Goal: Find specific fact: Find specific fact

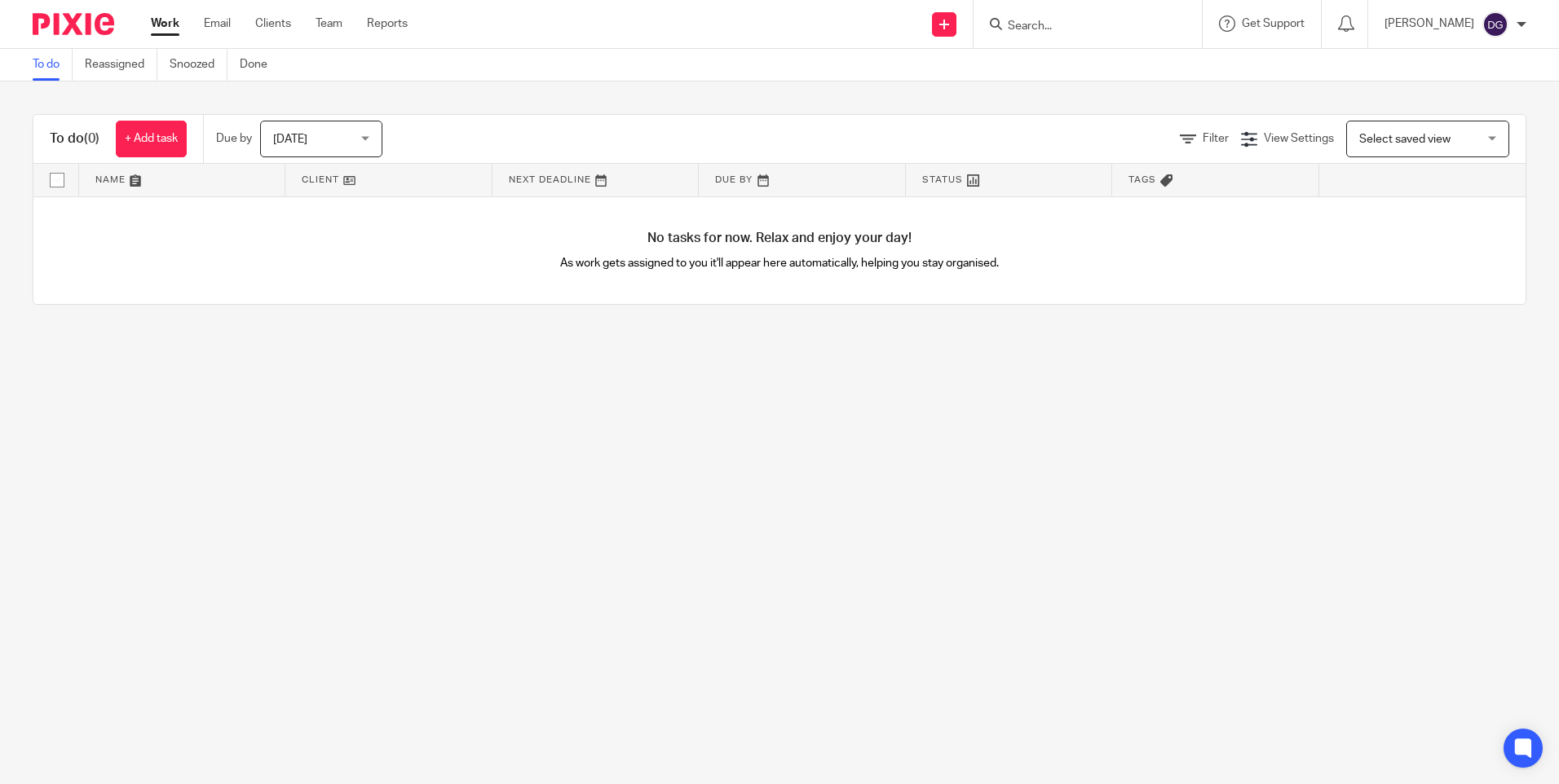
click at [1078, 25] on input "Search" at bounding box center [1079, 27] width 147 height 15
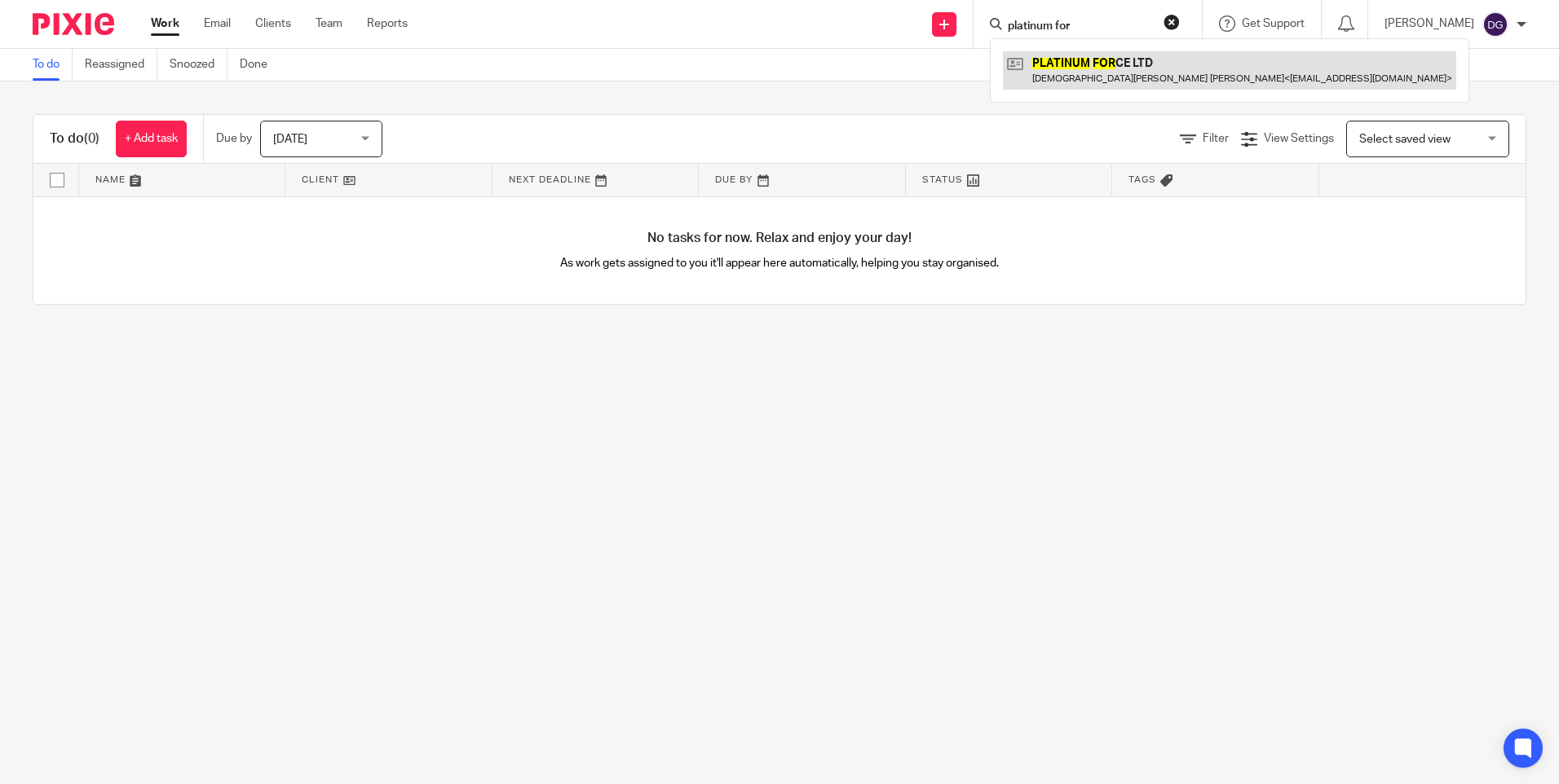
type input "platinum for"
click at [1085, 59] on link at bounding box center [1229, 70] width 453 height 37
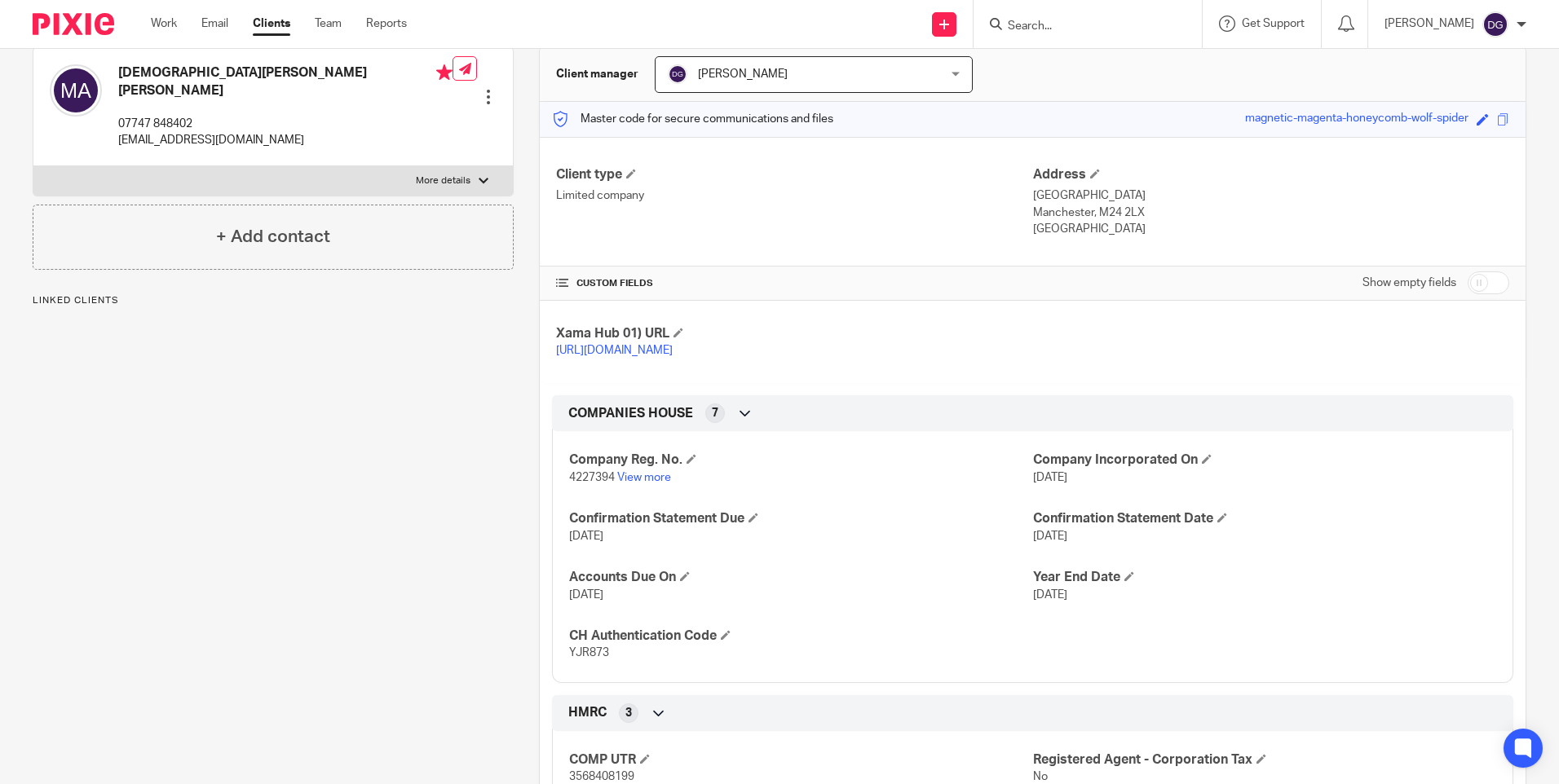
scroll to position [163, 0]
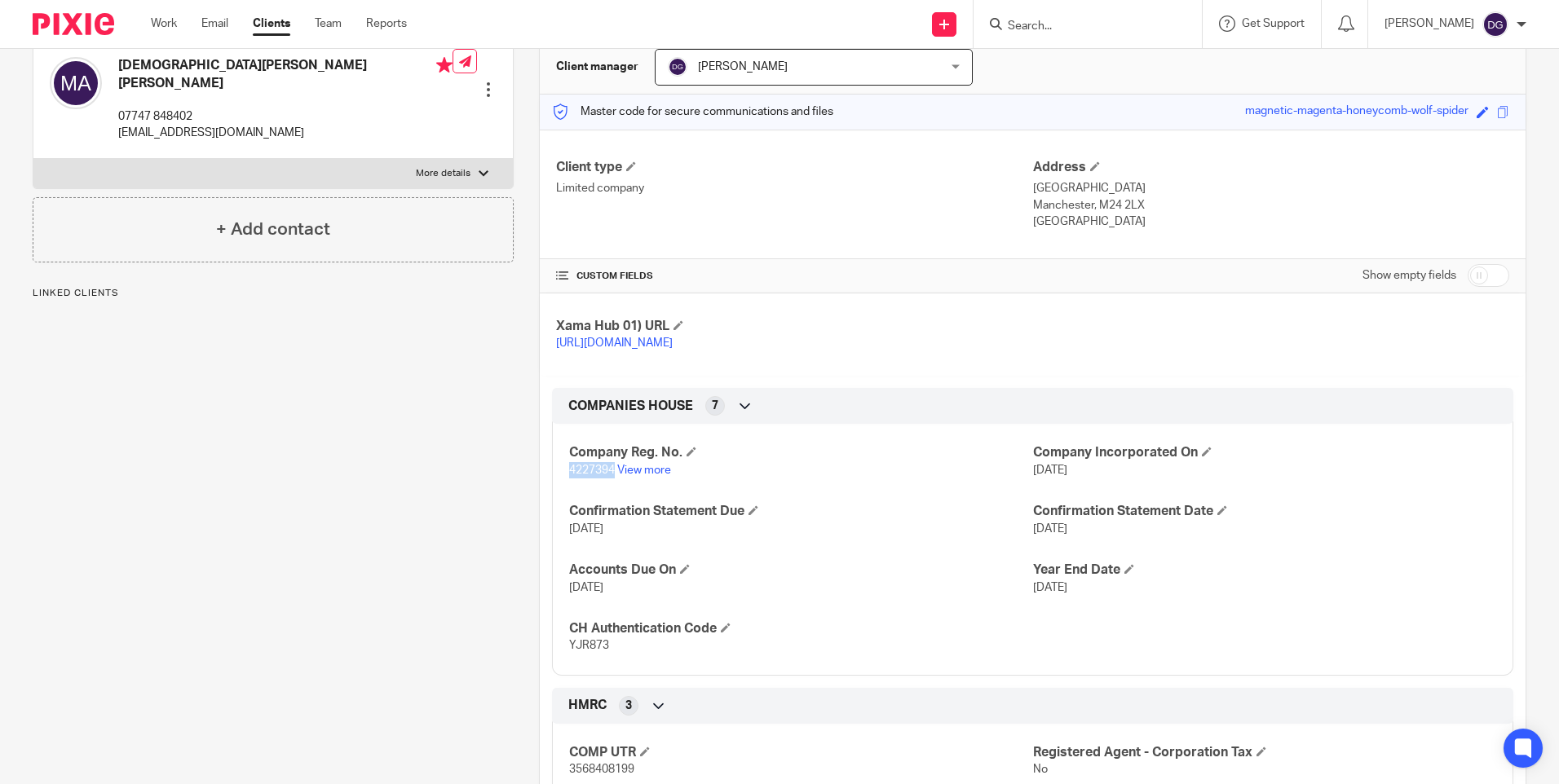
drag, startPoint x: 609, startPoint y: 487, endPoint x: 568, endPoint y: 489, distance: 41.0
click at [569, 476] on span "4227394" at bounding box center [592, 470] width 45 height 12
copy span "4227394"
drag, startPoint x: 603, startPoint y: 660, endPoint x: 568, endPoint y: 667, distance: 35.7
click at [569, 653] on p "YJR873" at bounding box center [800, 645] width 463 height 16
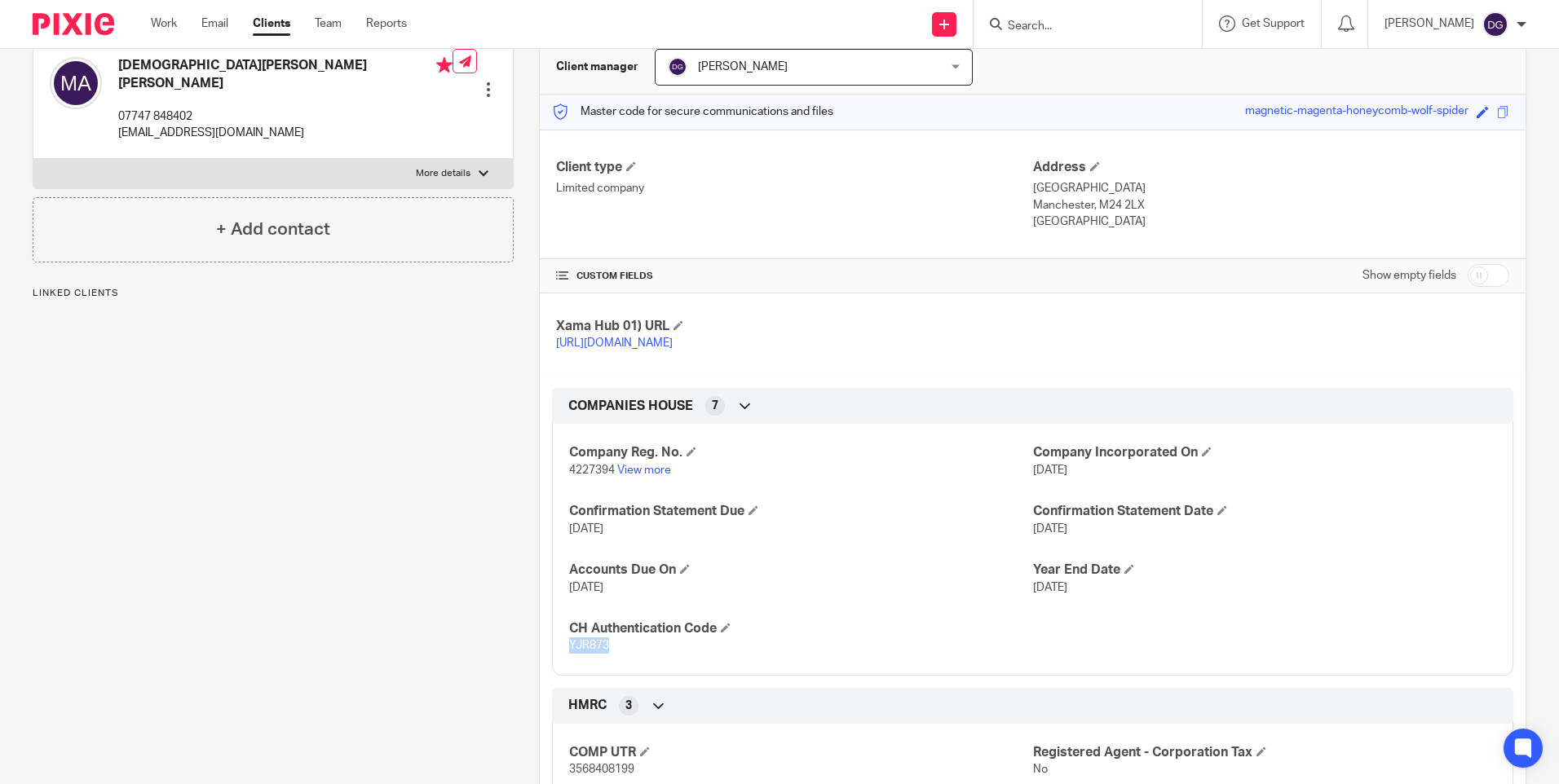
copy span "YJR873"
